Goal: Information Seeking & Learning: Learn about a topic

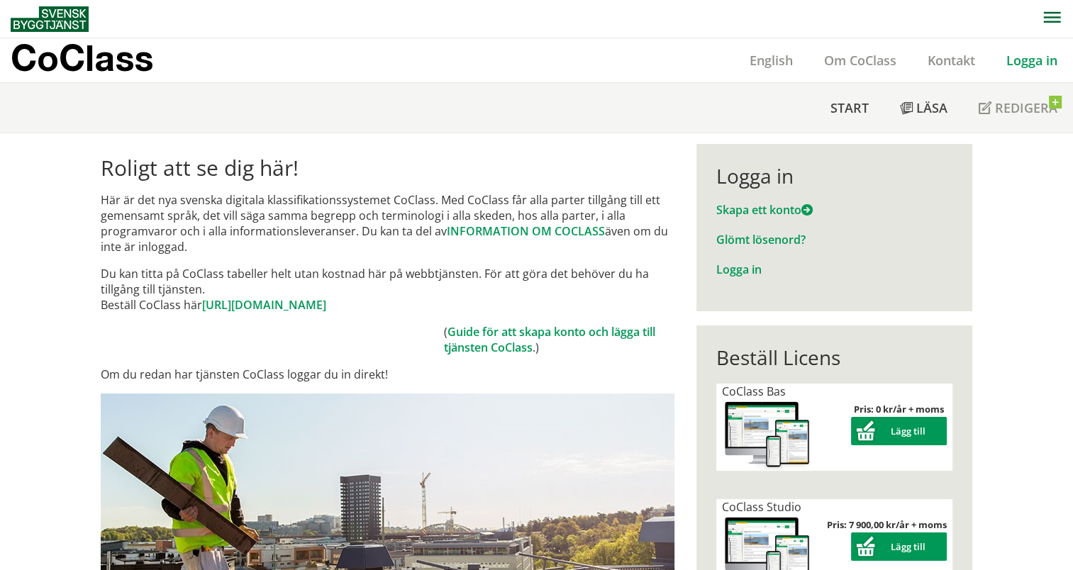
click at [1033, 60] on link "Logga in" at bounding box center [1032, 60] width 82 height 17
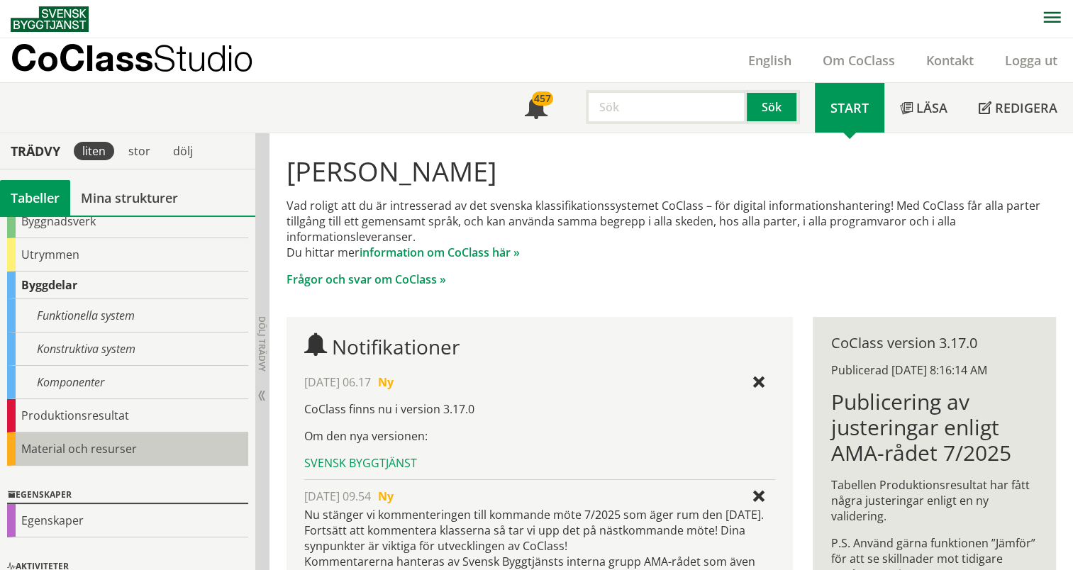
scroll to position [162, 0]
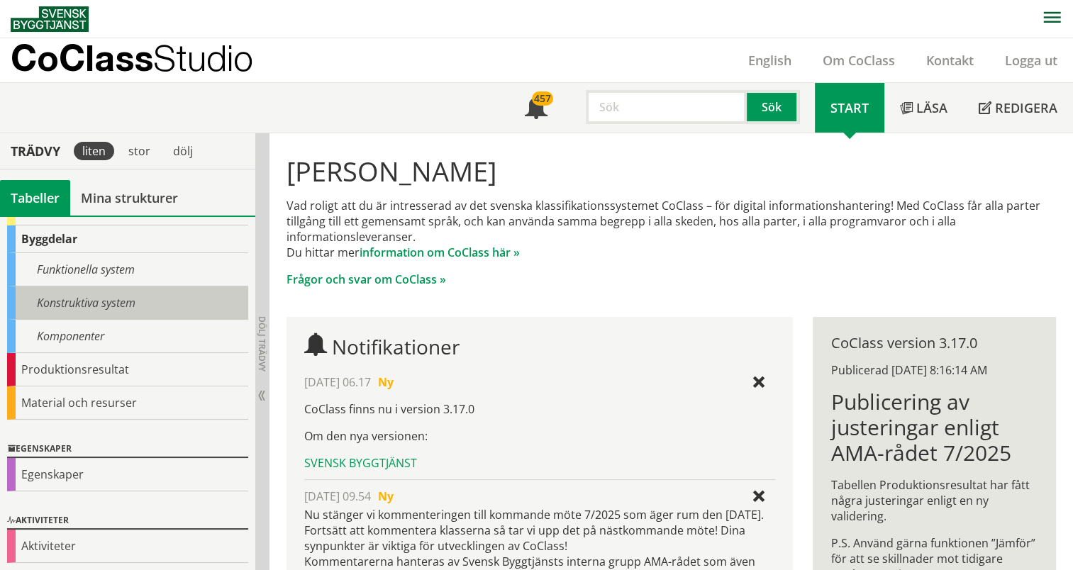
click at [127, 294] on div "Konstruktiva system" at bounding box center [127, 303] width 241 height 33
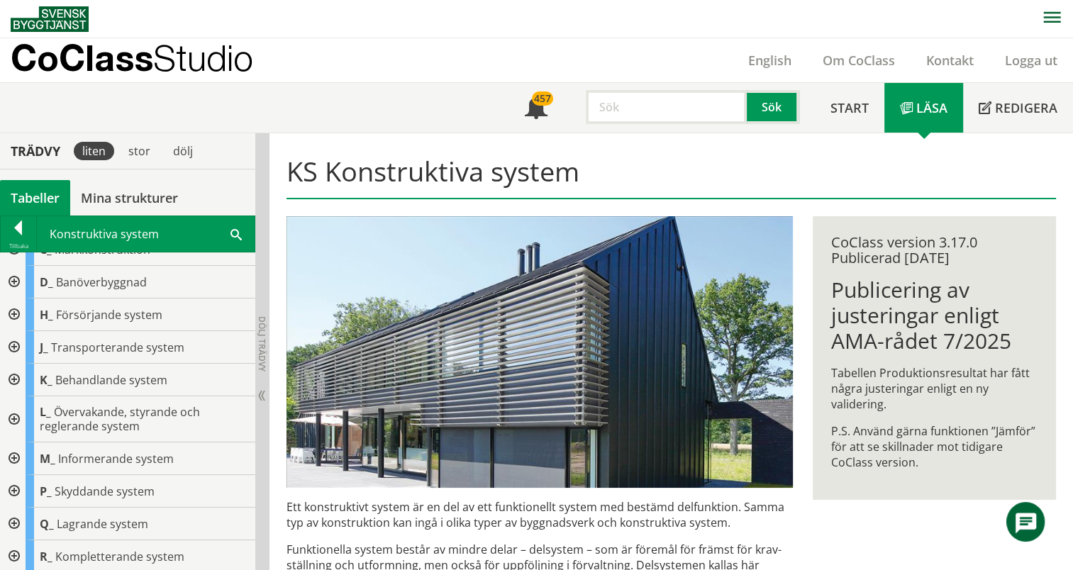
scroll to position [87, 0]
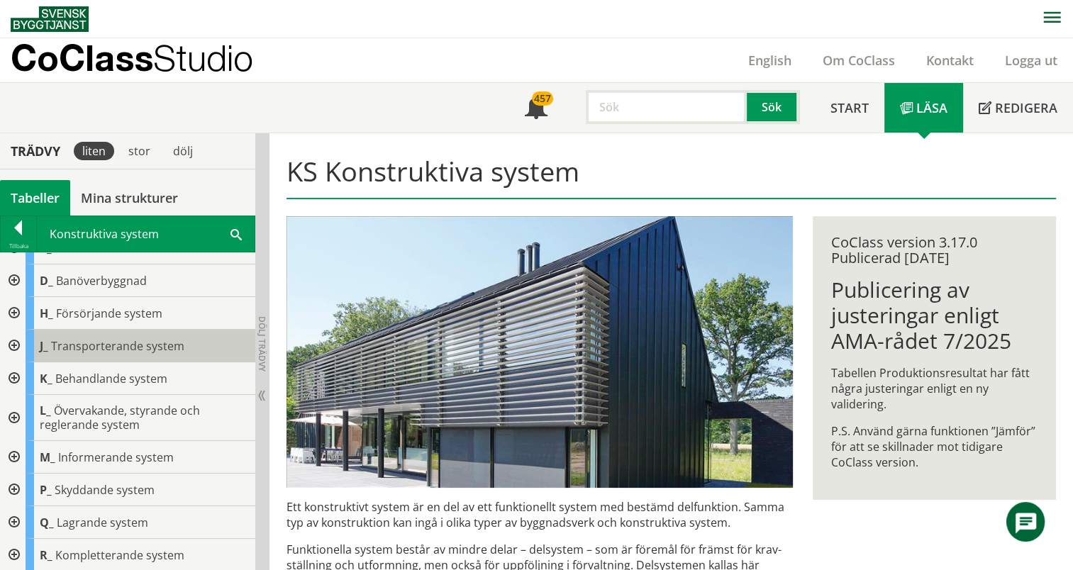
click at [99, 346] on span "Transporterande system" at bounding box center [117, 346] width 133 height 16
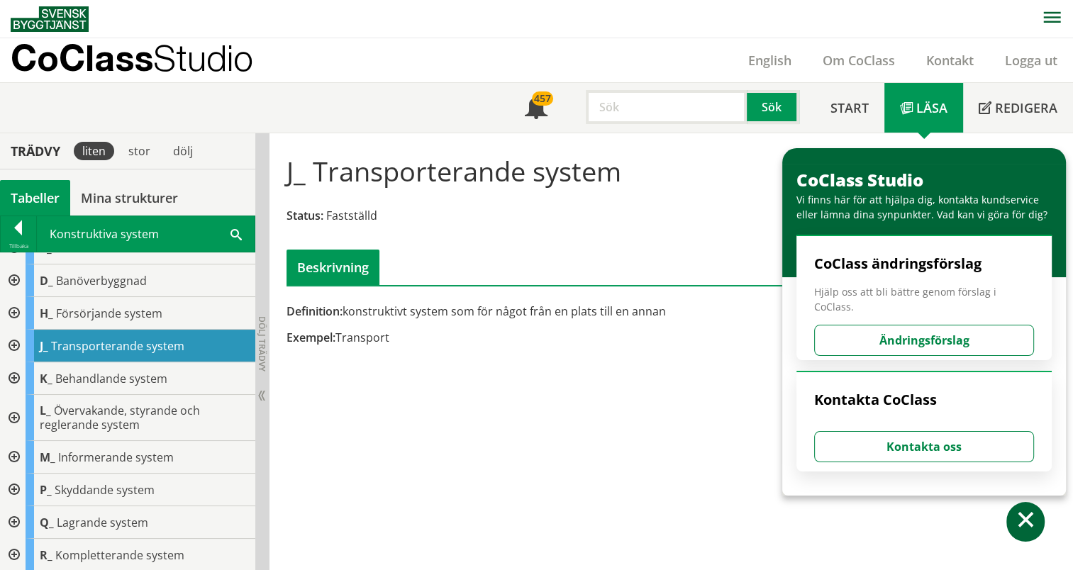
click at [9, 340] on div at bounding box center [13, 346] width 26 height 33
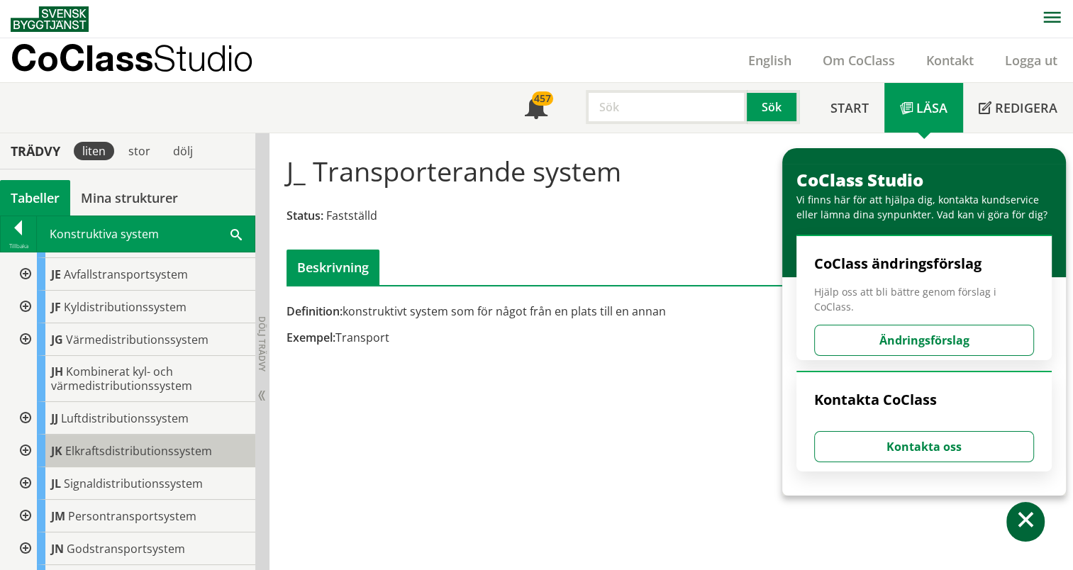
scroll to position [370, 0]
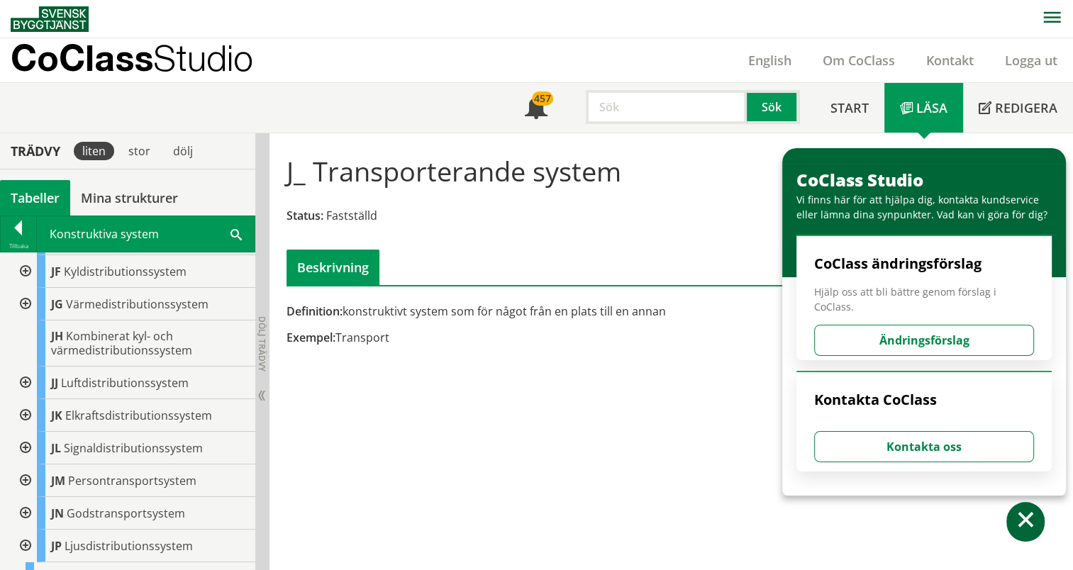
click at [18, 440] on div at bounding box center [24, 448] width 26 height 33
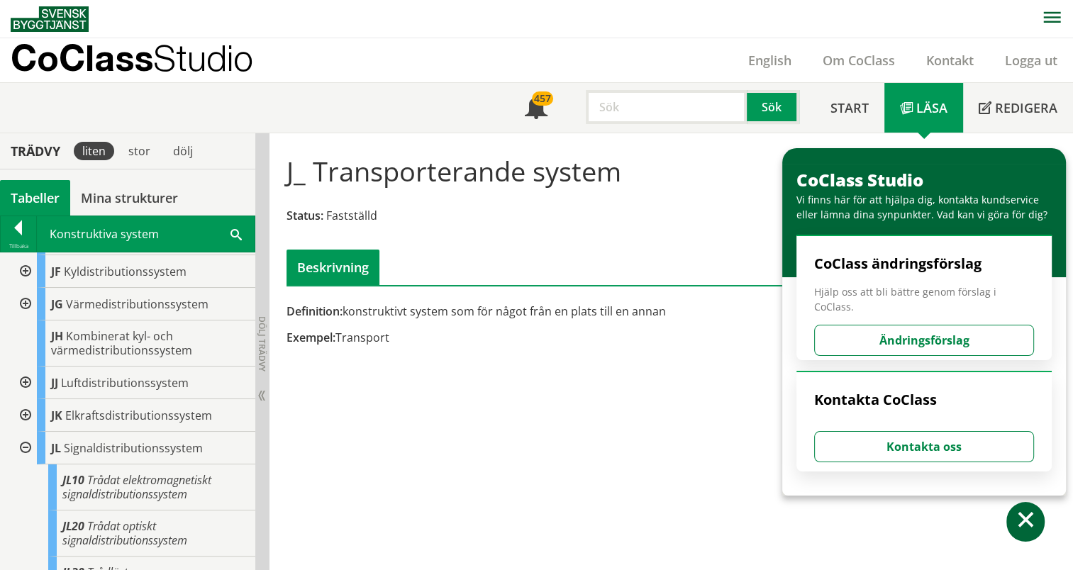
click at [23, 433] on div at bounding box center [24, 448] width 26 height 33
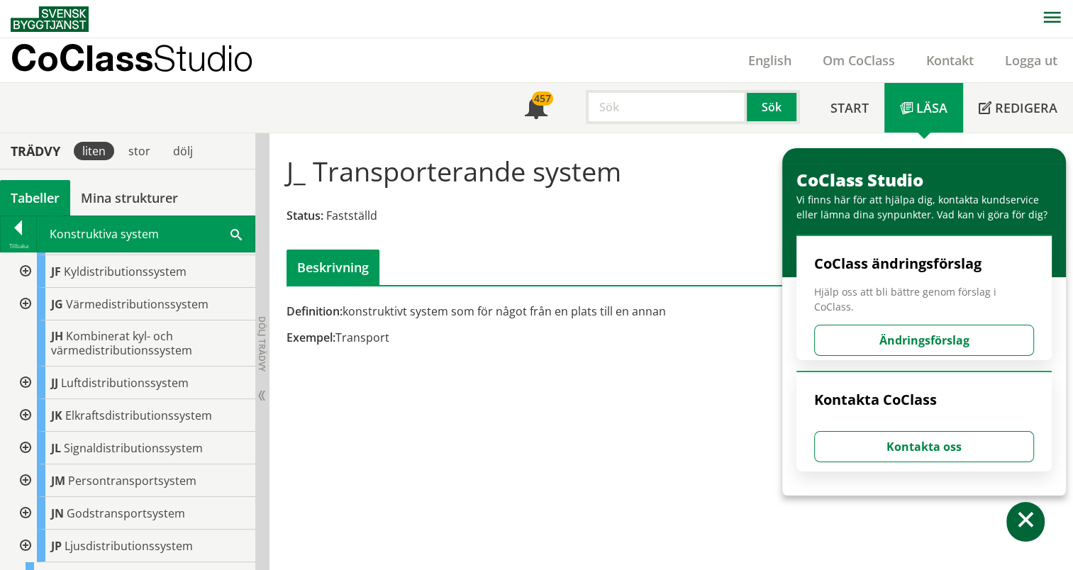
click at [23, 433] on div at bounding box center [24, 448] width 26 height 33
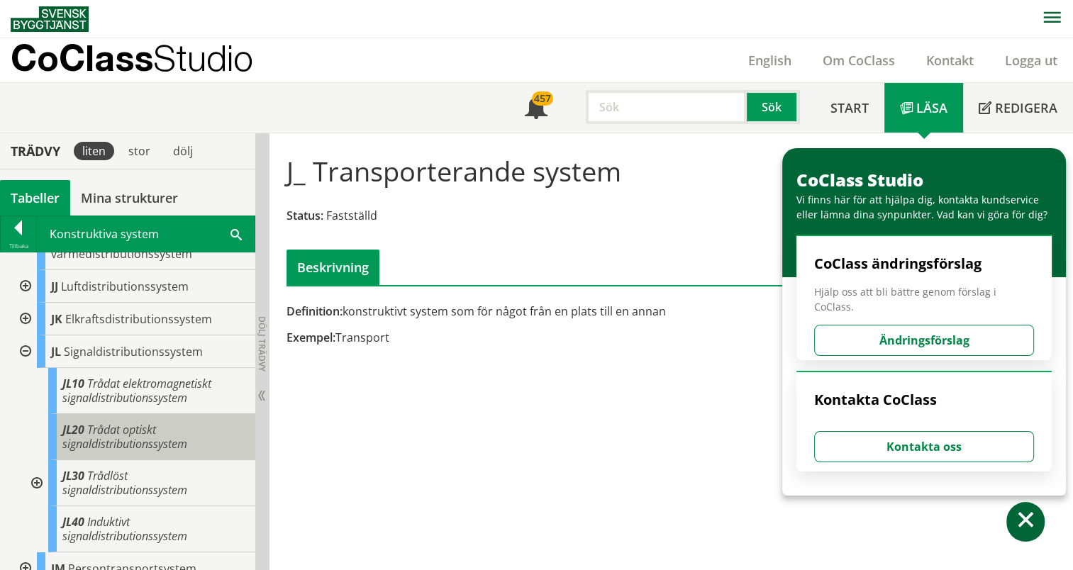
scroll to position [457, 0]
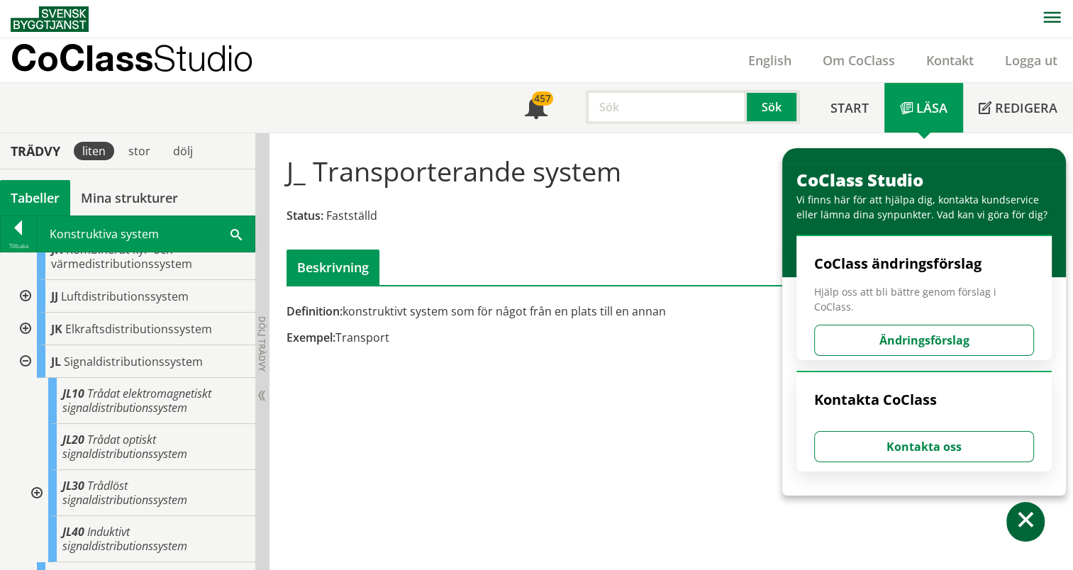
click at [40, 485] on div at bounding box center [36, 493] width 26 height 46
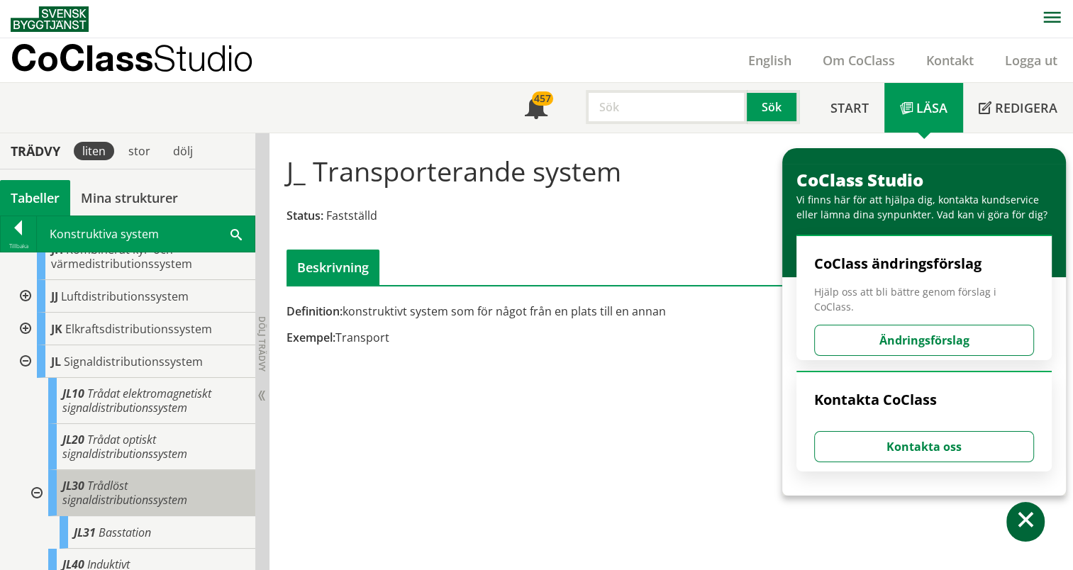
scroll to position [528, 0]
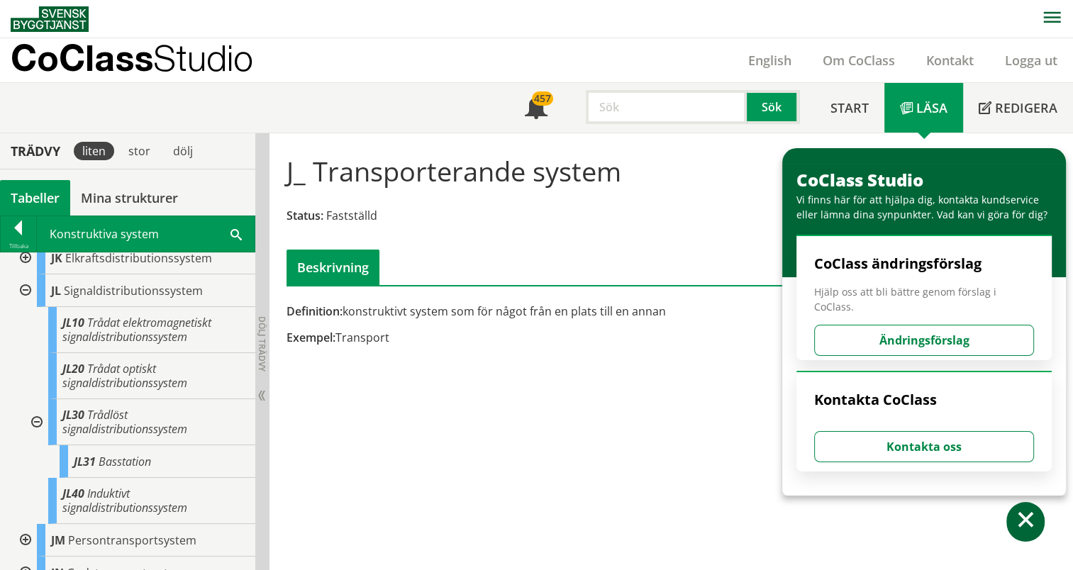
click at [321, 448] on div "J_ Transporterande system Status: Fastställd Beskrivning Definition: konstrukti…" at bounding box center [672, 352] width 804 height 438
